Goal: Navigation & Orientation: Find specific page/section

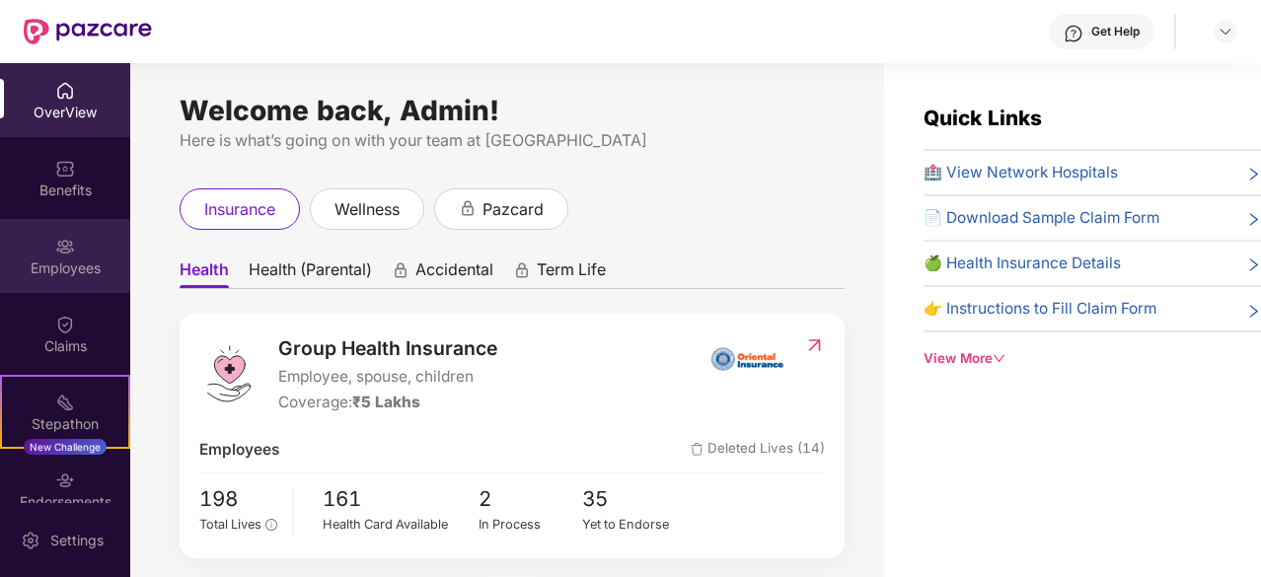
click at [53, 273] on div "Employees" at bounding box center [65, 269] width 130 height 20
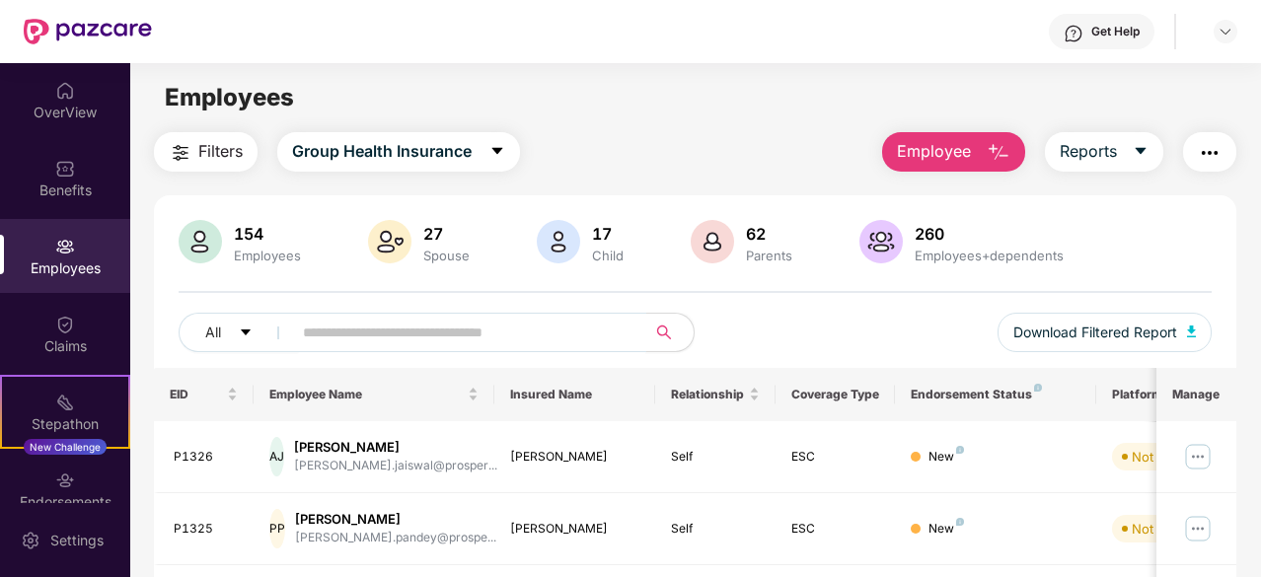
click at [347, 327] on input "text" at bounding box center [461, 333] width 317 height 30
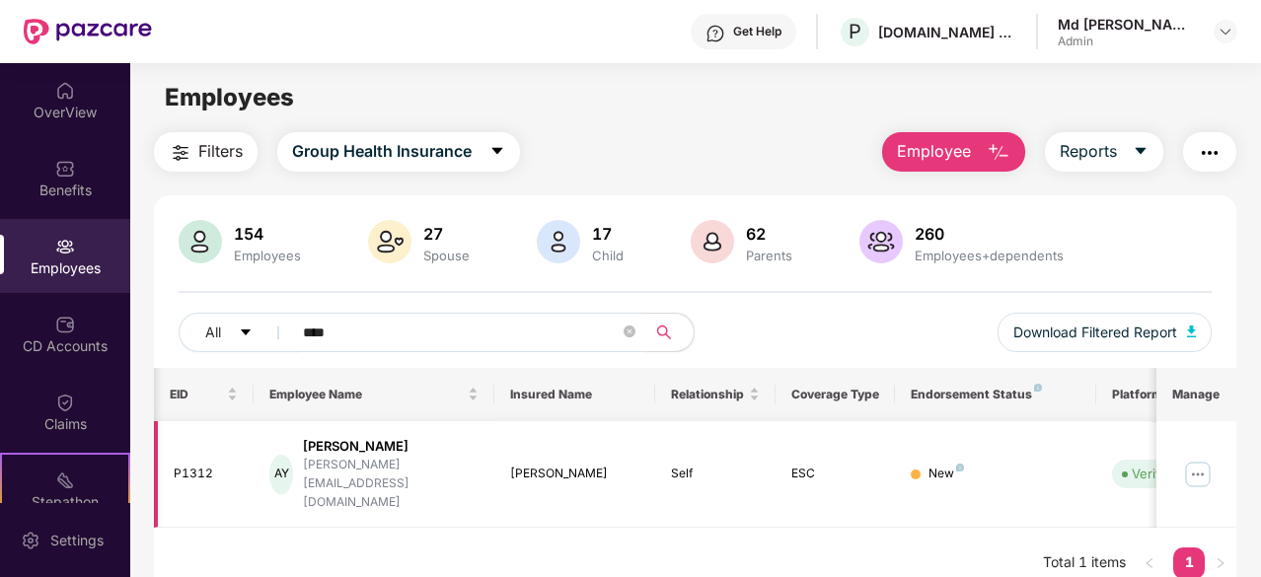
scroll to position [0, 197]
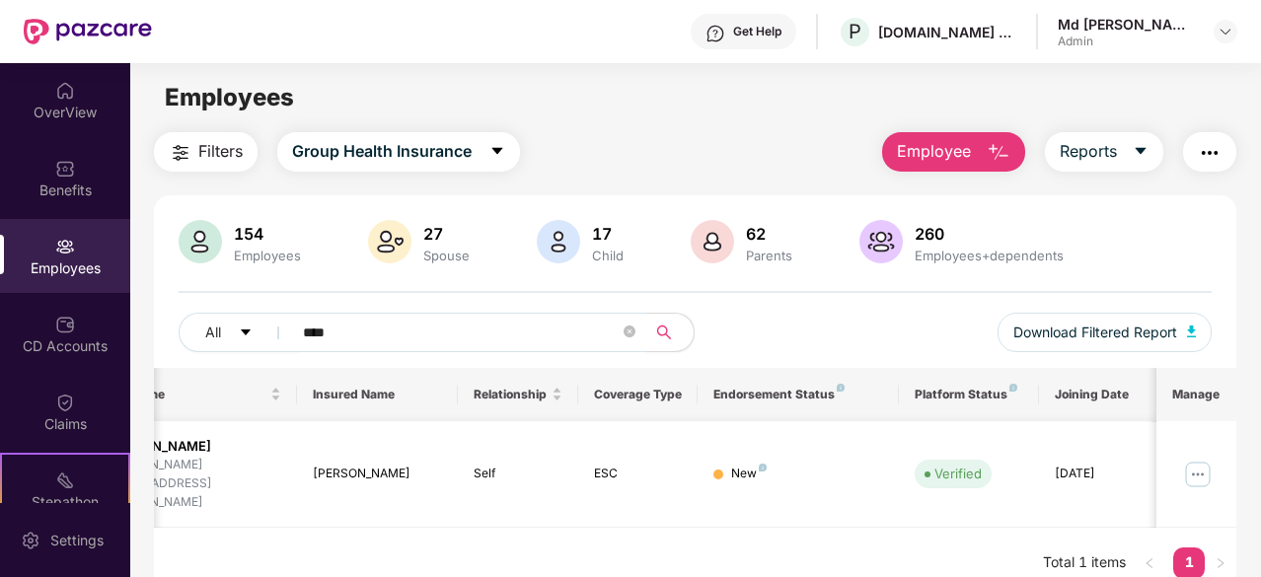
type input "****"
click at [1208, 459] on img at bounding box center [1198, 475] width 32 height 32
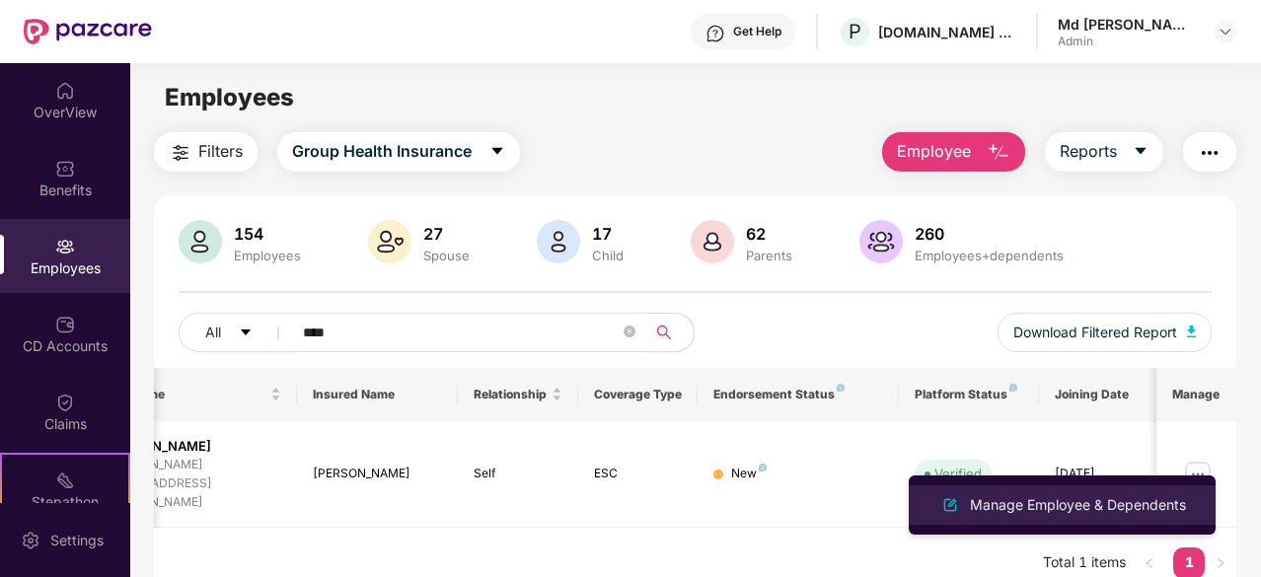
click at [1074, 513] on div "Manage Employee & Dependents" at bounding box center [1078, 505] width 224 height 22
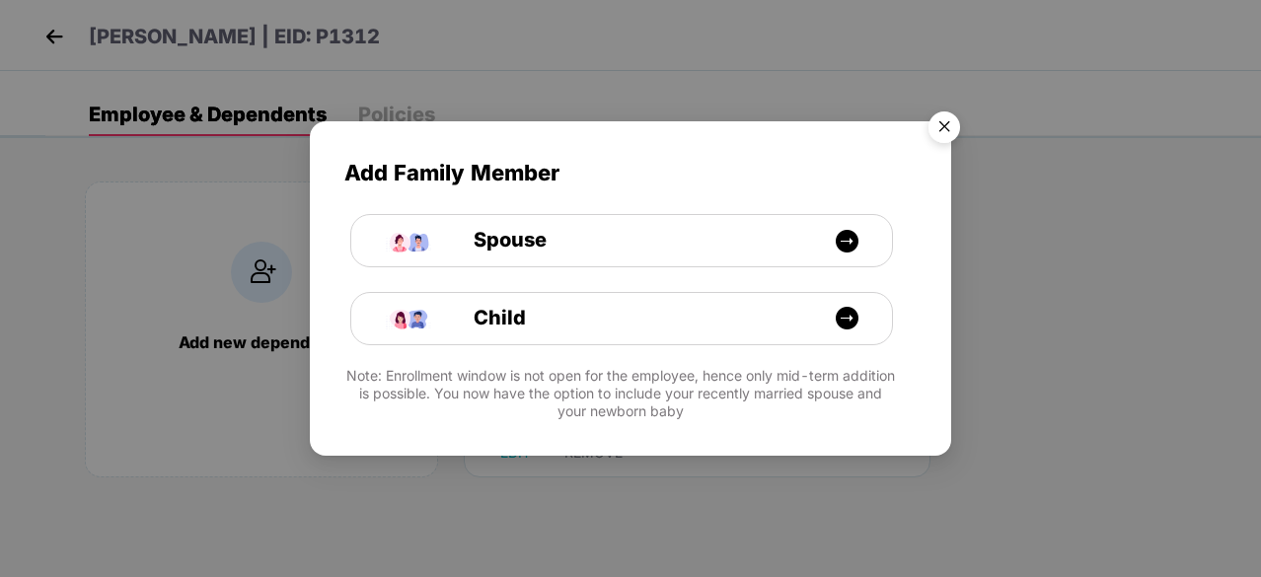
click at [952, 118] on img "Close" at bounding box center [944, 130] width 55 height 55
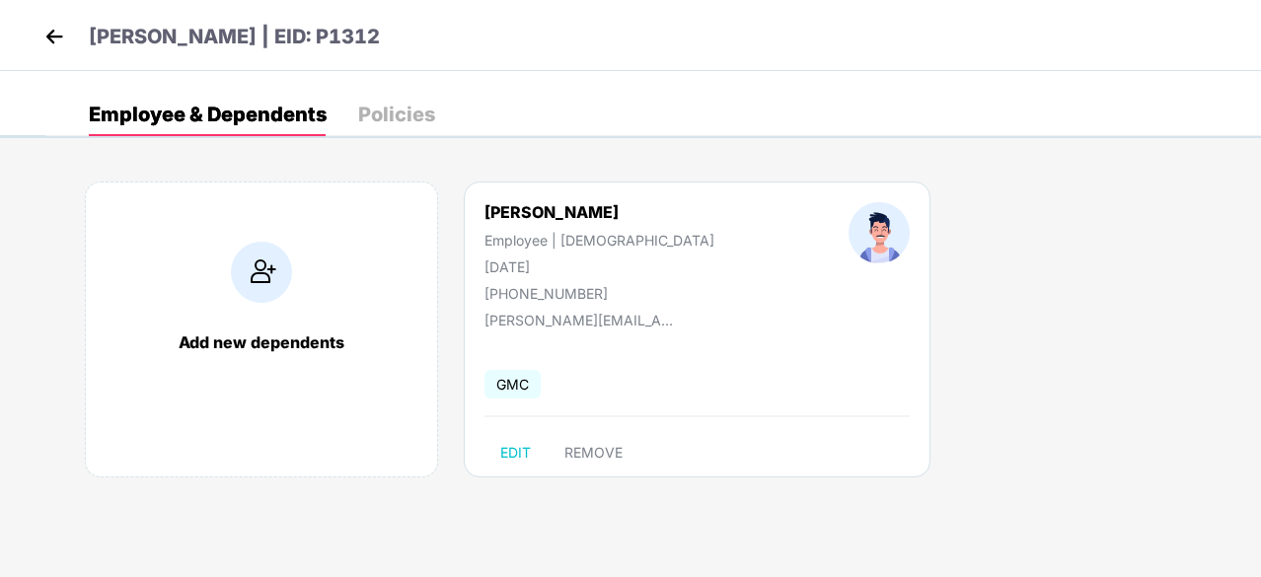
click at [387, 116] on div "Policies" at bounding box center [396, 115] width 77 height 20
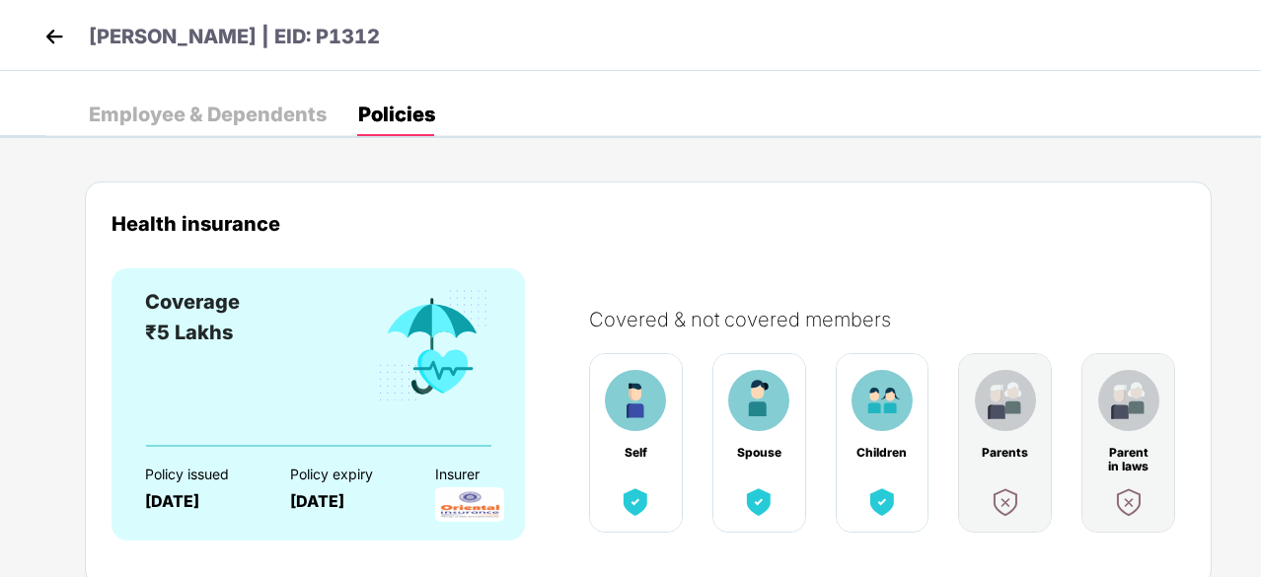
scroll to position [73, 0]
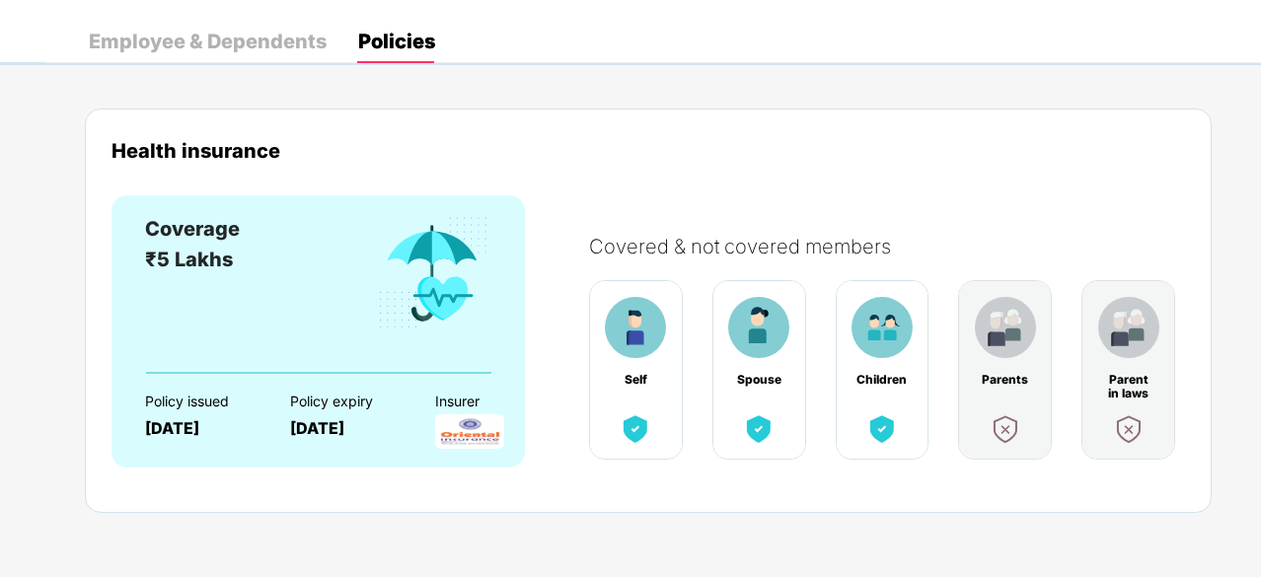
click at [145, 52] on div "Employee & Dependents" at bounding box center [208, 41] width 238 height 43
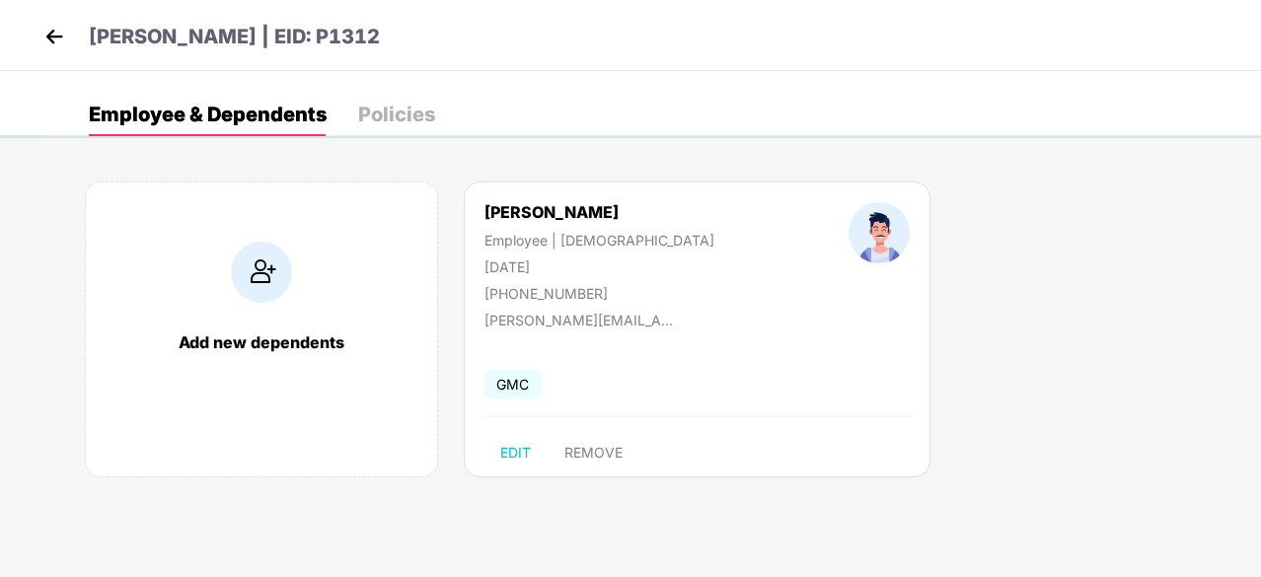
click at [44, 33] on img at bounding box center [54, 37] width 30 height 30
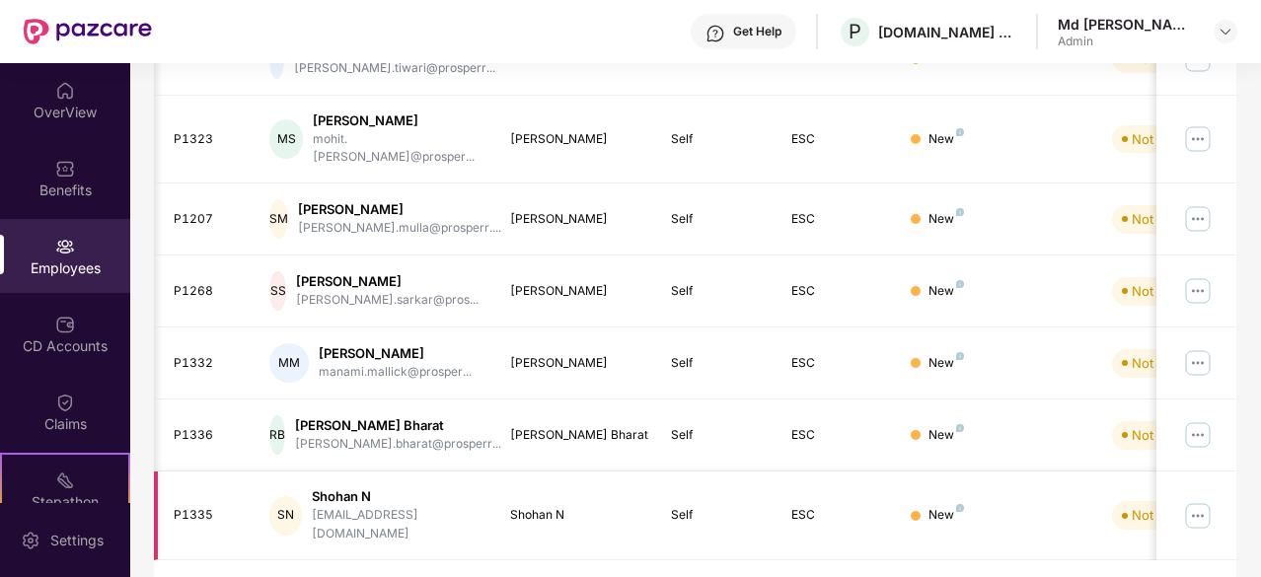
scroll to position [0, 197]
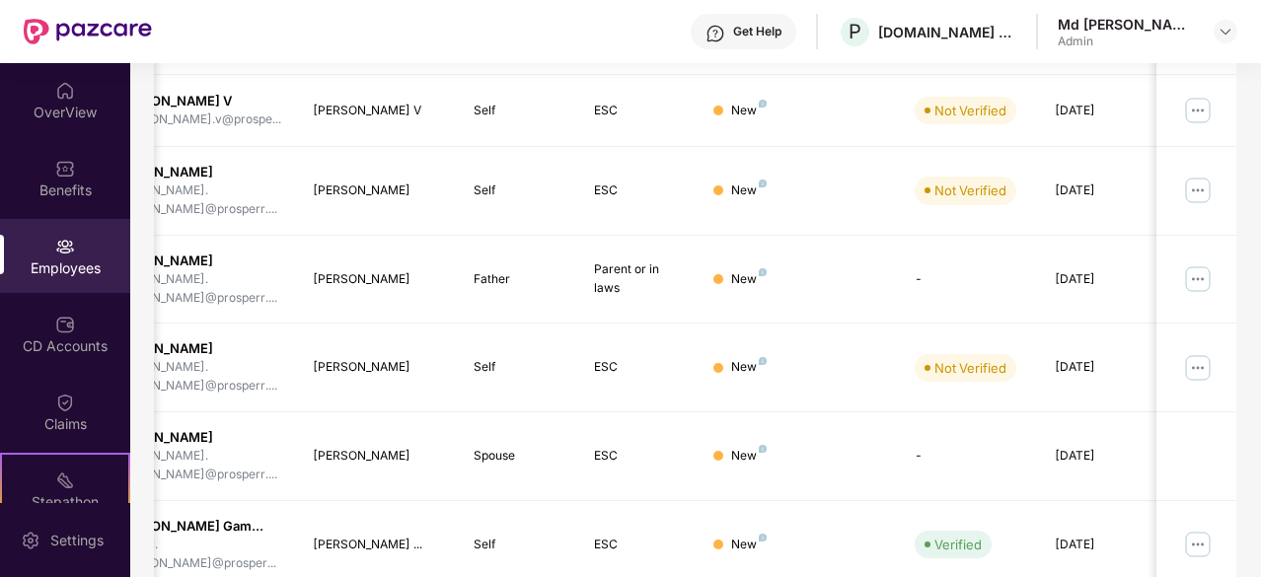
scroll to position [664, 0]
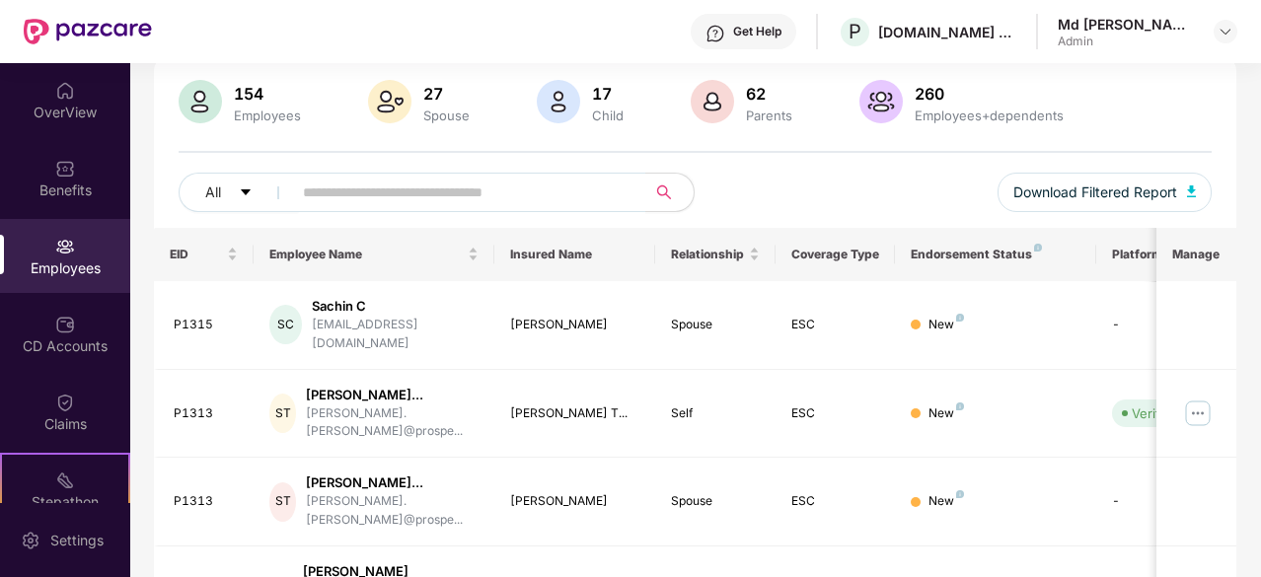
scroll to position [0, 0]
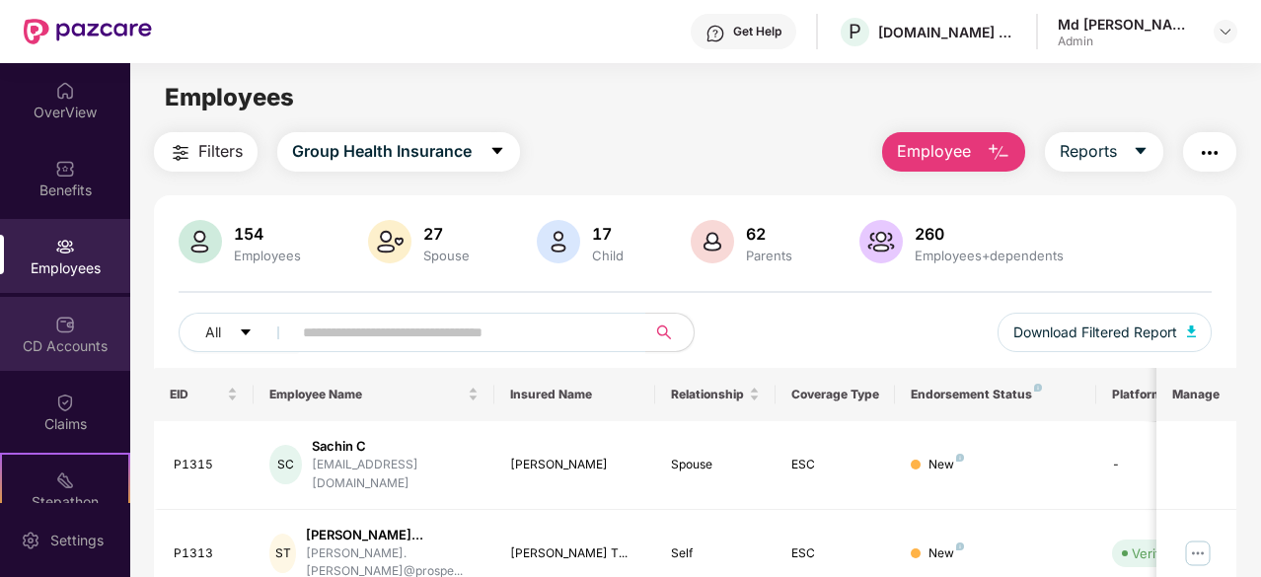
click at [45, 354] on div "CD Accounts" at bounding box center [65, 347] width 130 height 20
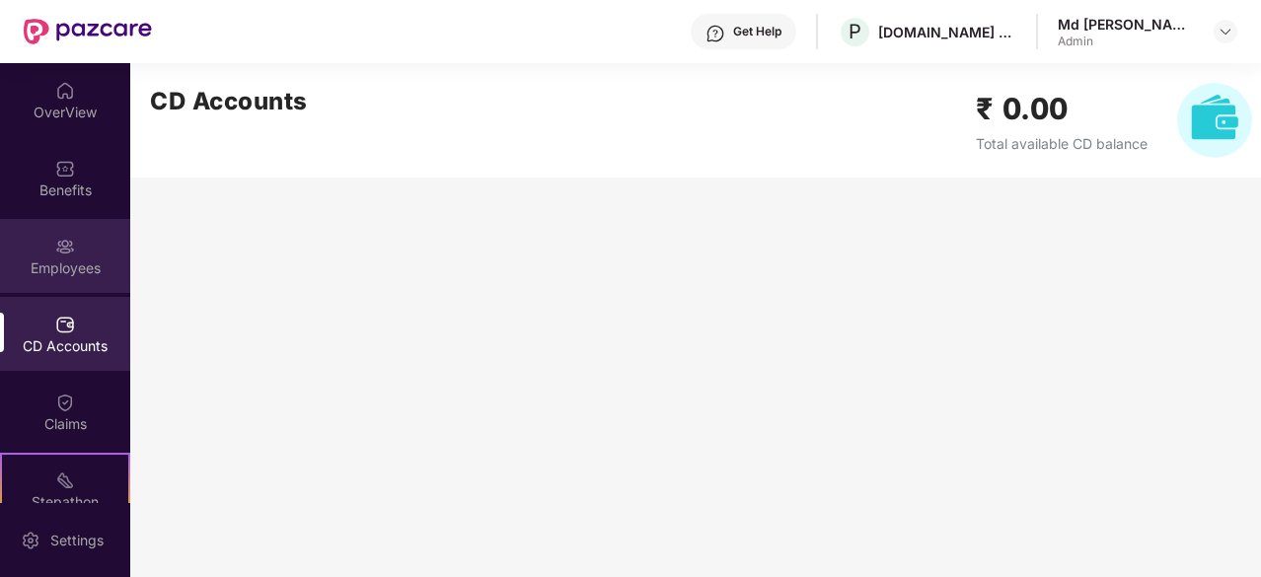
click at [67, 281] on div "Employees" at bounding box center [65, 256] width 130 height 74
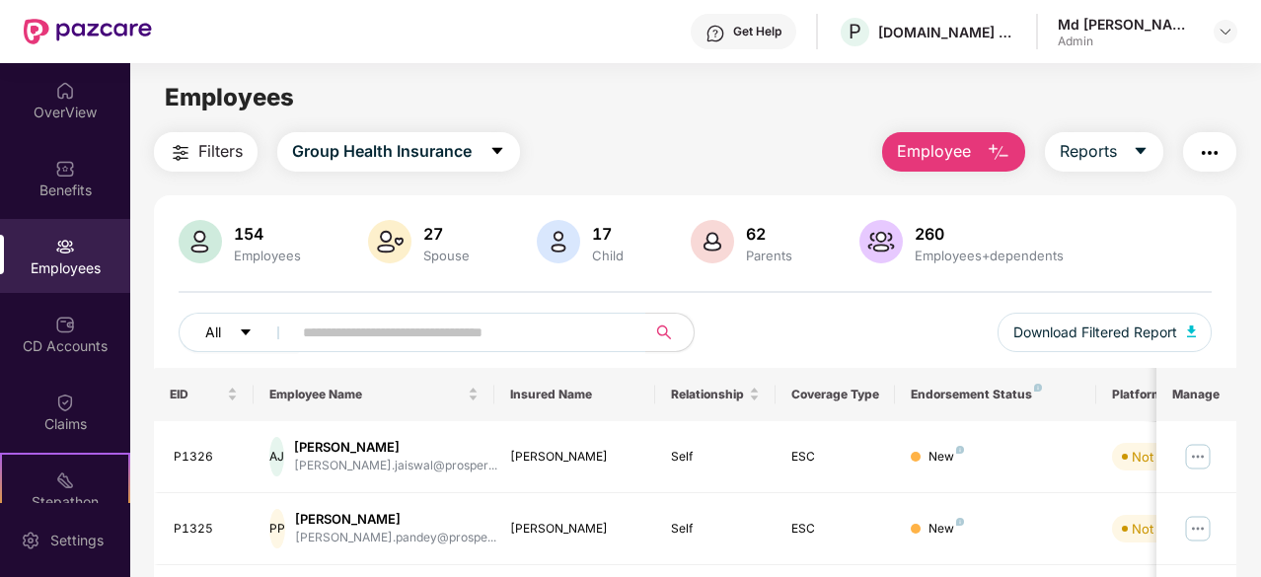
click at [239, 329] on icon "caret-down" at bounding box center [246, 333] width 14 height 14
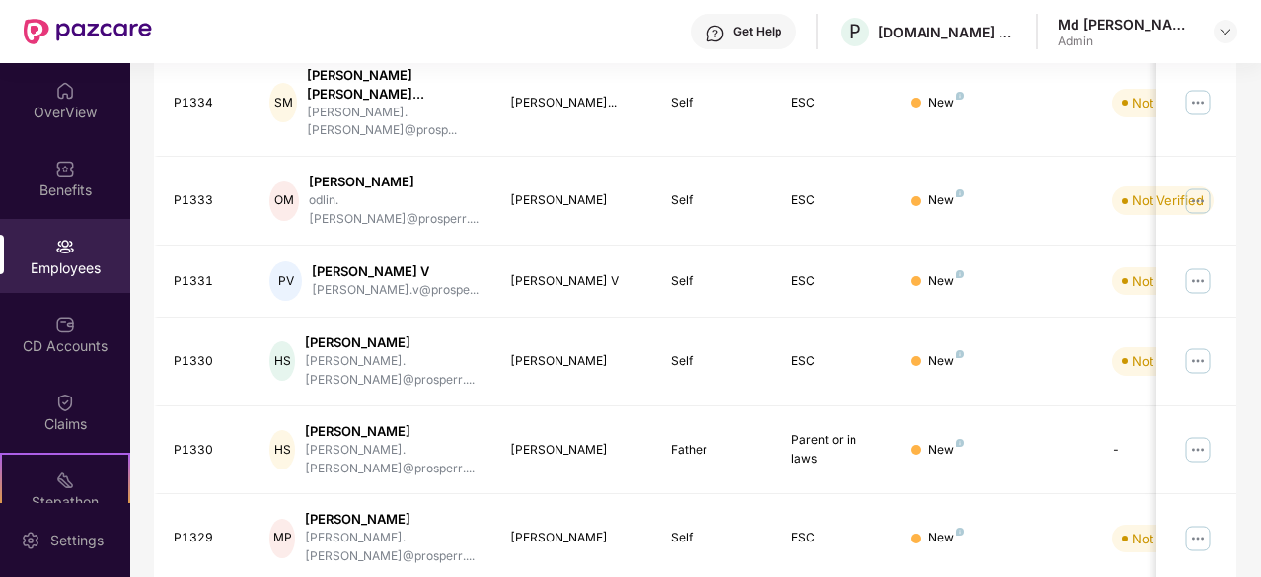
scroll to position [504, 0]
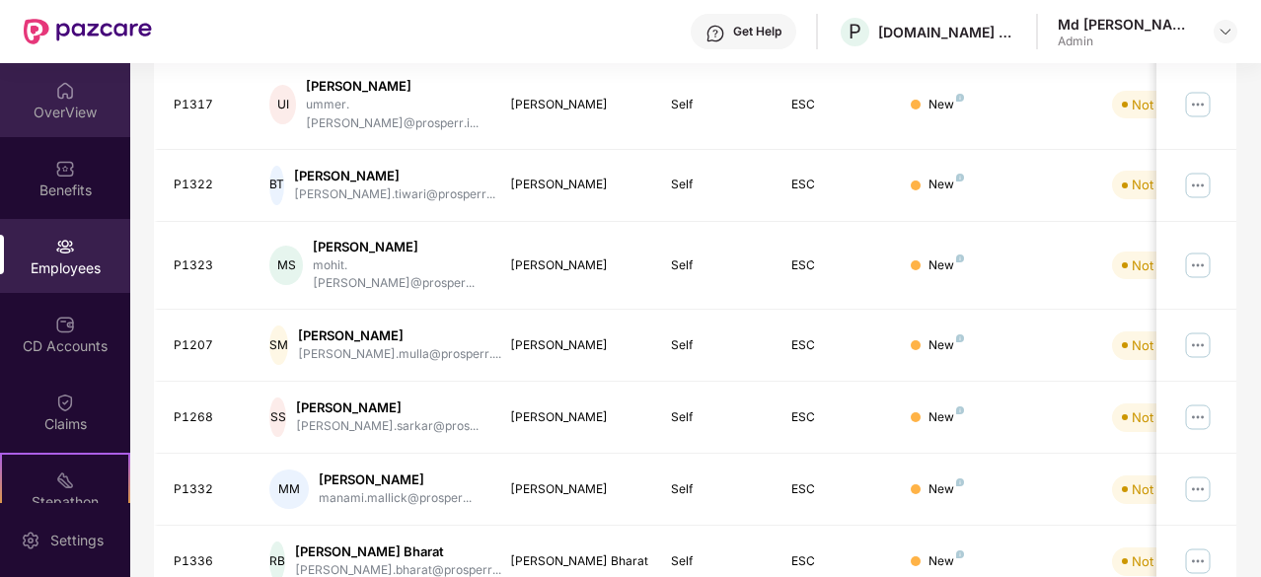
click at [41, 101] on div "OverView" at bounding box center [65, 100] width 130 height 74
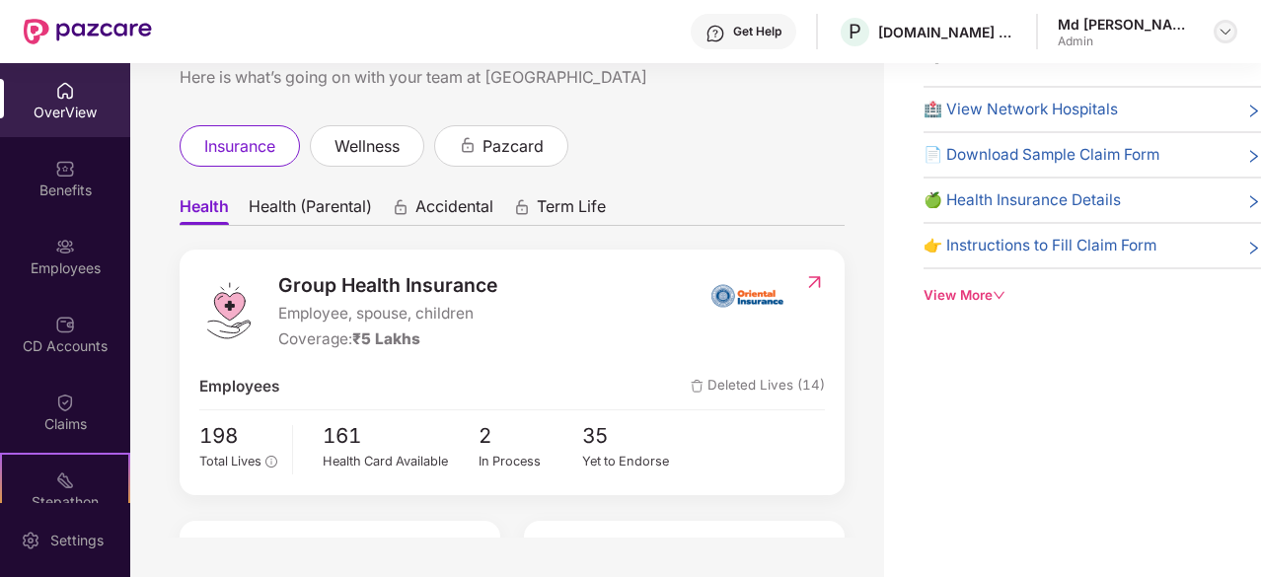
click at [1226, 24] on img at bounding box center [1226, 32] width 16 height 16
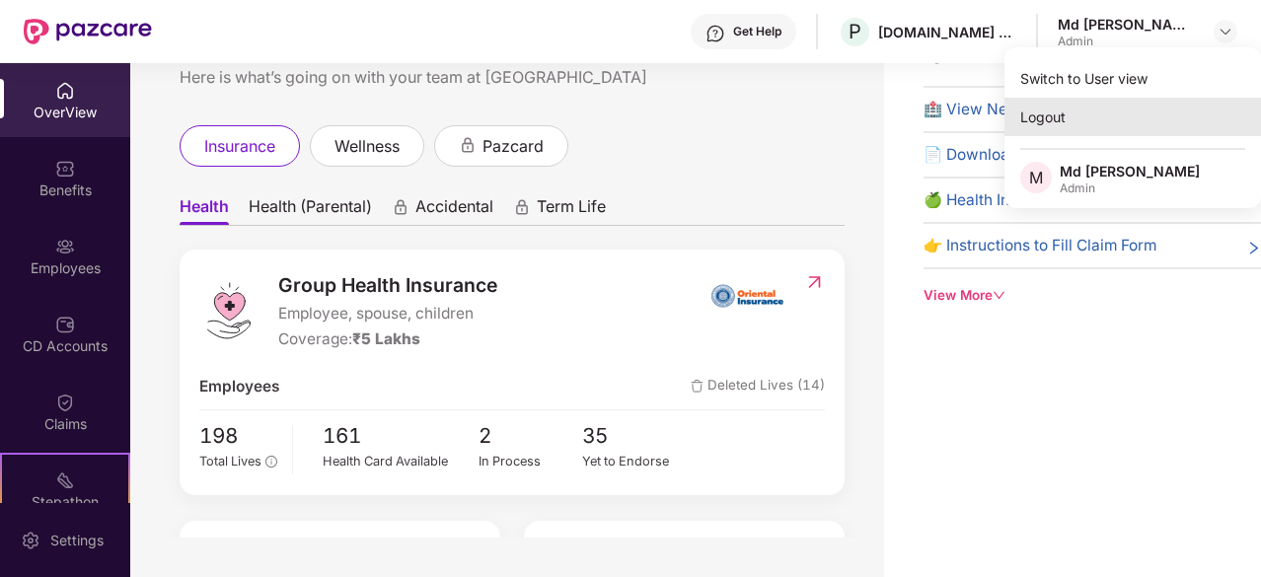
click at [1060, 111] on div "Logout" at bounding box center [1133, 117] width 257 height 38
